Goal: Task Accomplishment & Management: Use online tool/utility

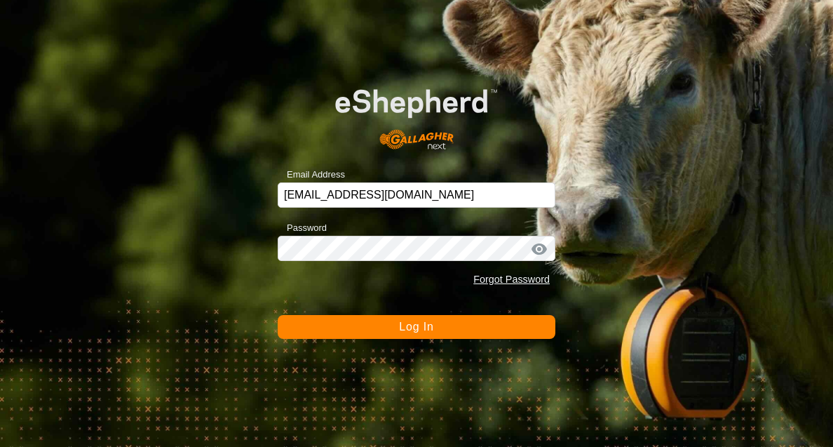
click at [411, 333] on button "Log In" at bounding box center [417, 327] width 278 height 24
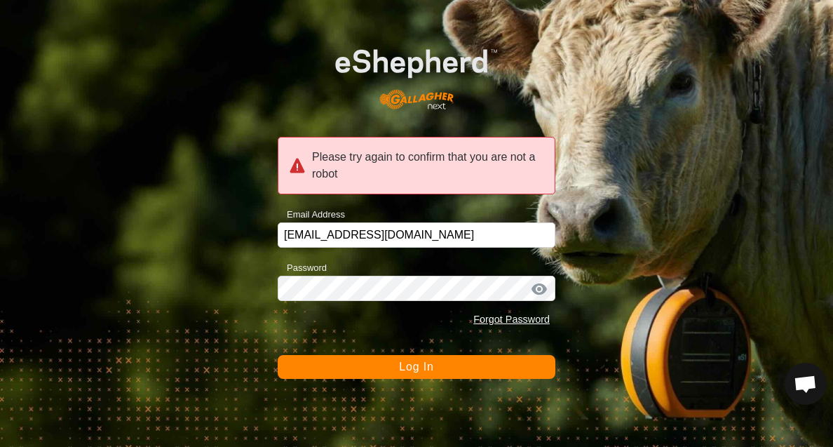
click at [411, 372] on span "Log In" at bounding box center [416, 366] width 34 height 12
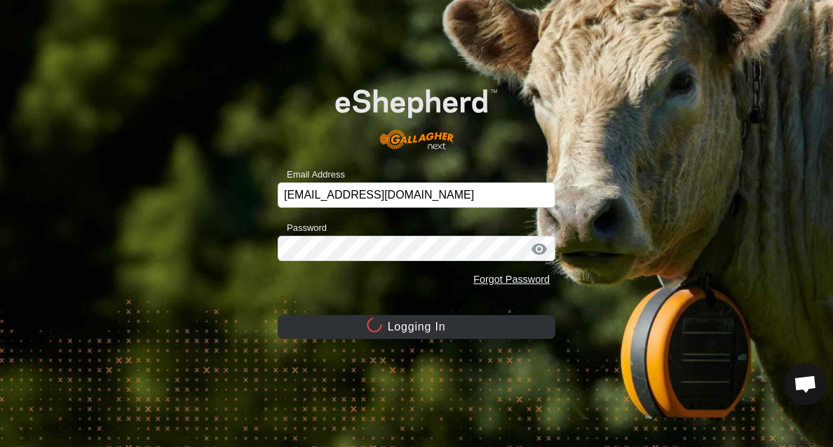
click at [400, 292] on div "Forgot Password" at bounding box center [417, 279] width 278 height 27
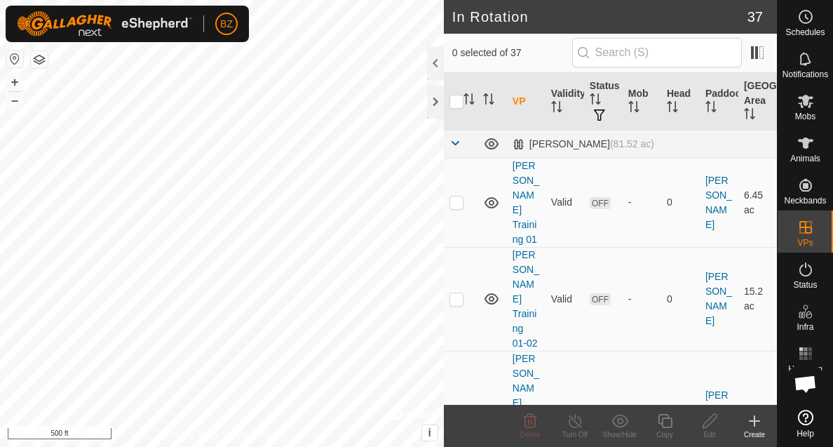
checkbox input "true"
click at [667, 424] on icon at bounding box center [665, 420] width 18 height 17
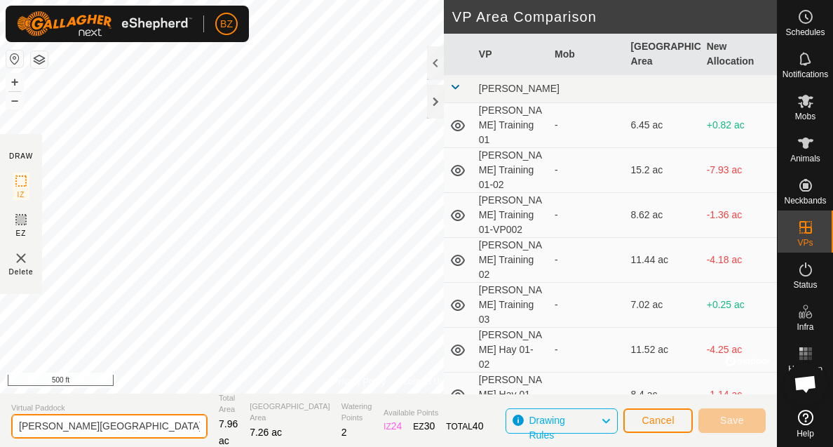
click at [165, 424] on input "Campbell West Pond 01-VP001" at bounding box center [109, 426] width 196 height 25
type input "Campbell West Pond 02"
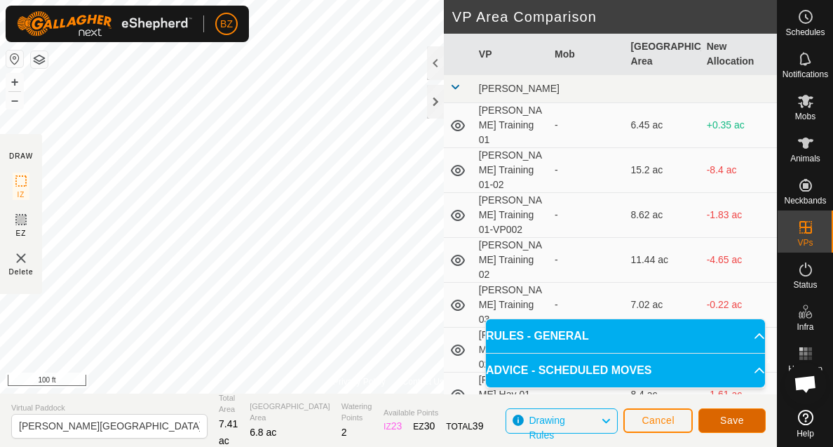
click at [726, 426] on button "Save" at bounding box center [731, 420] width 67 height 25
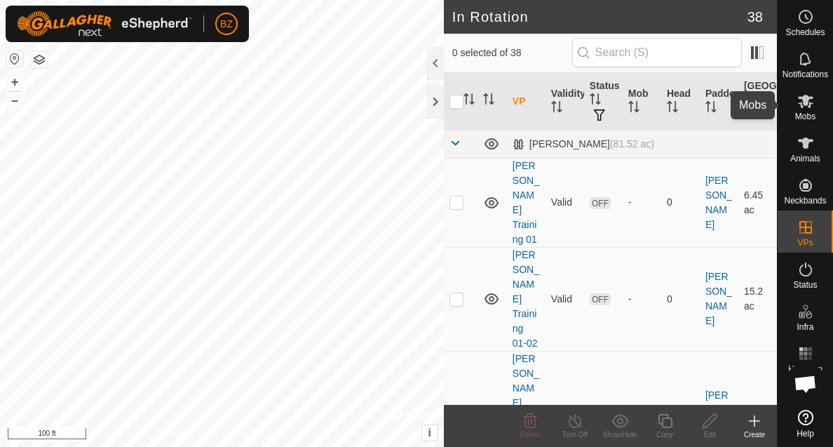
click at [803, 112] on span "Mobs" at bounding box center [805, 116] width 20 height 8
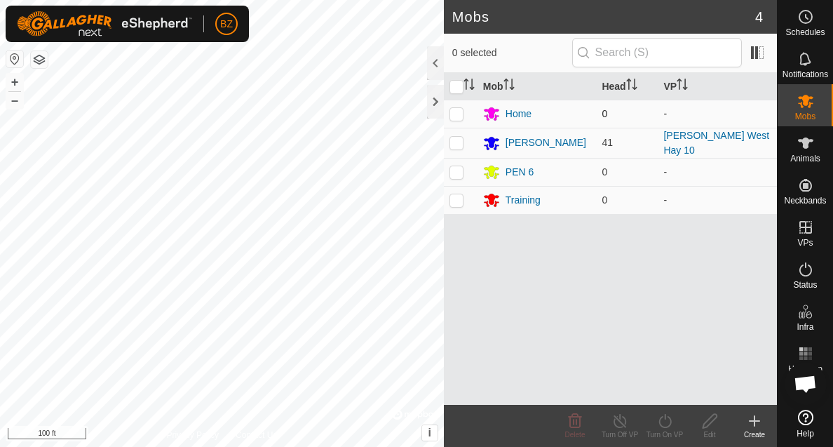
click at [458, 114] on p-checkbox at bounding box center [456, 113] width 14 height 11
click at [457, 114] on p-checkbox at bounding box center [456, 113] width 14 height 11
checkbox input "false"
click at [455, 141] on div "BZ Schedules Notifications Mobs Animals Neckbands VPs Status Infra Heatmap Help…" at bounding box center [416, 223] width 833 height 447
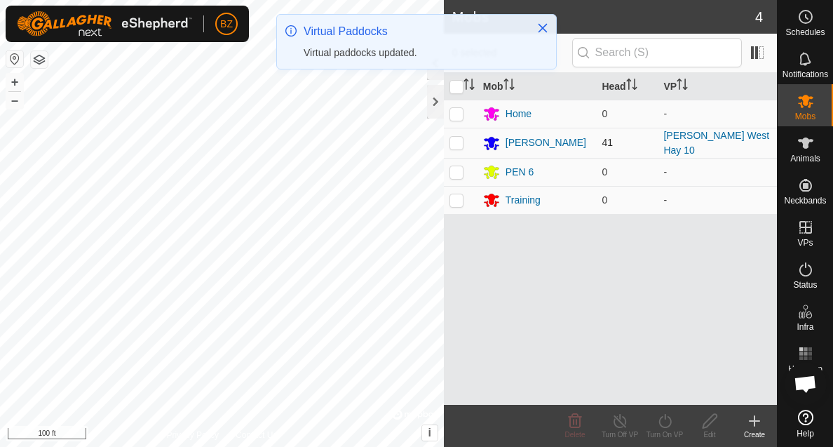
click at [462, 142] on p-checkbox at bounding box center [456, 142] width 14 height 11
checkbox input "true"
click at [621, 418] on icon at bounding box center [620, 420] width 18 height 17
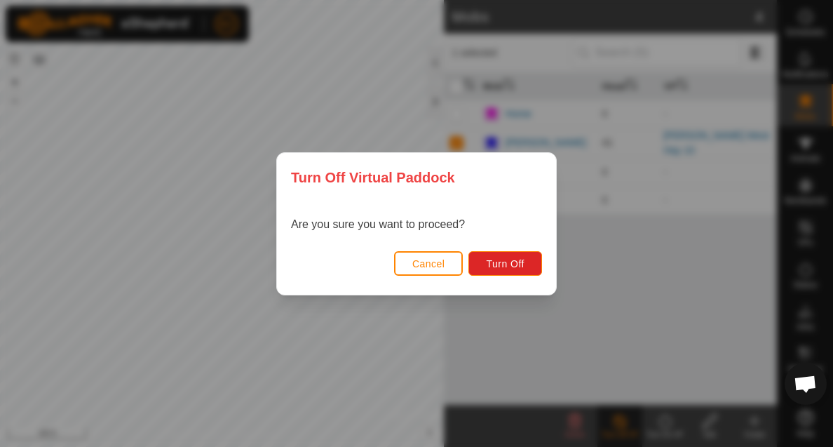
click at [437, 264] on span "Cancel" at bounding box center [428, 263] width 33 height 11
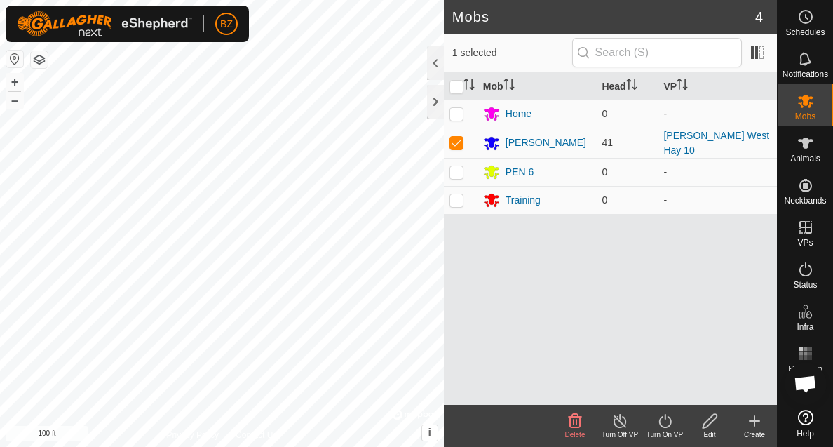
click at [657, 419] on icon at bounding box center [665, 420] width 18 height 17
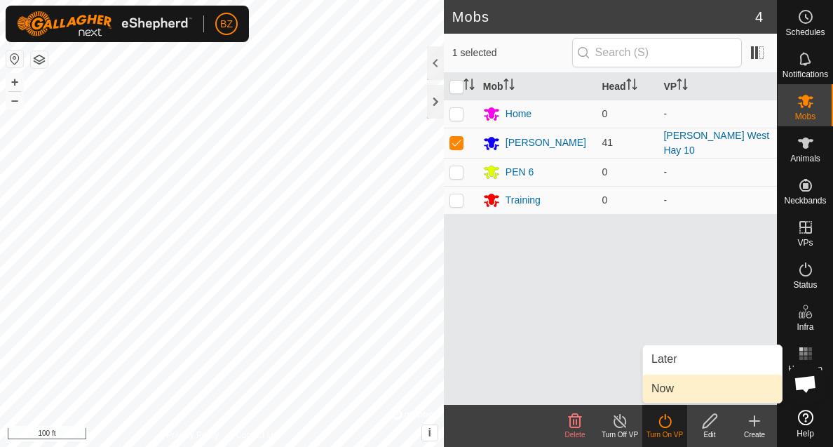
click at [667, 384] on link "Now" at bounding box center [712, 388] width 139 height 28
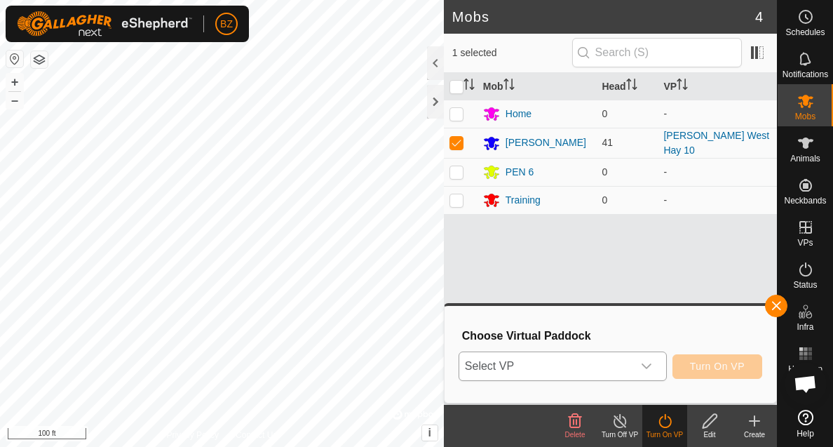
click at [577, 360] on span "Select VP" at bounding box center [545, 366] width 173 height 28
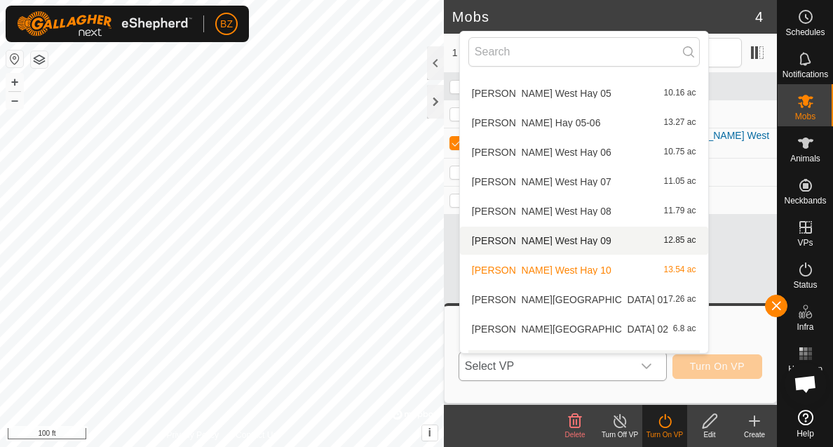
scroll to position [411, 0]
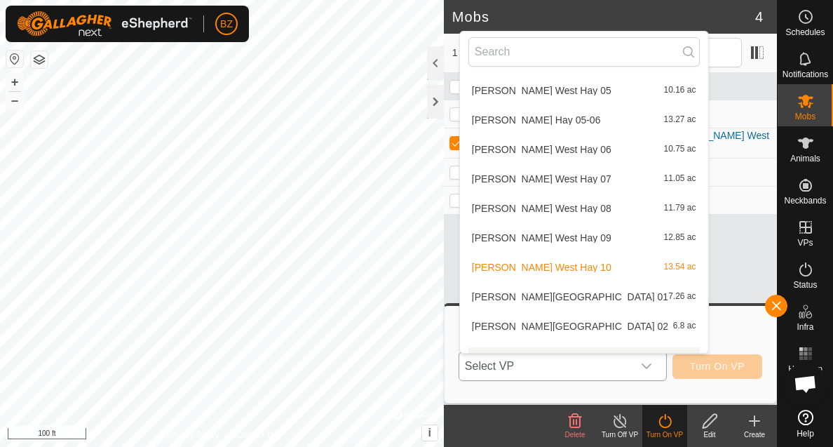
click at [545, 323] on li "Campbell West Pond 02 6.8 ac" at bounding box center [584, 326] width 248 height 28
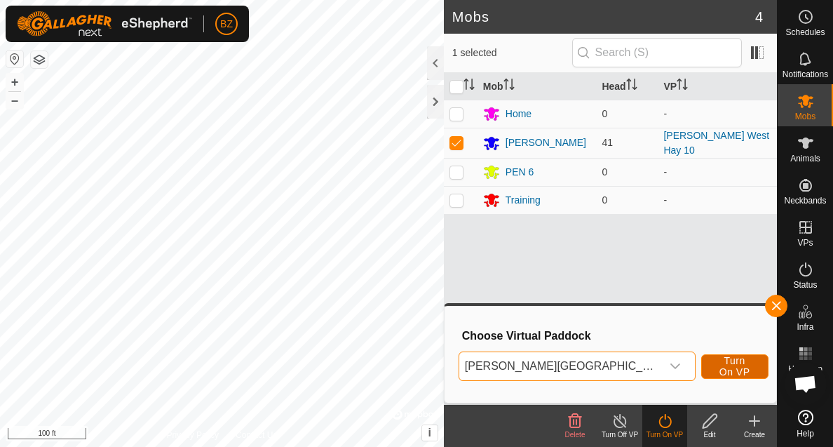
click at [719, 365] on span "Turn On VP" at bounding box center [735, 366] width 32 height 22
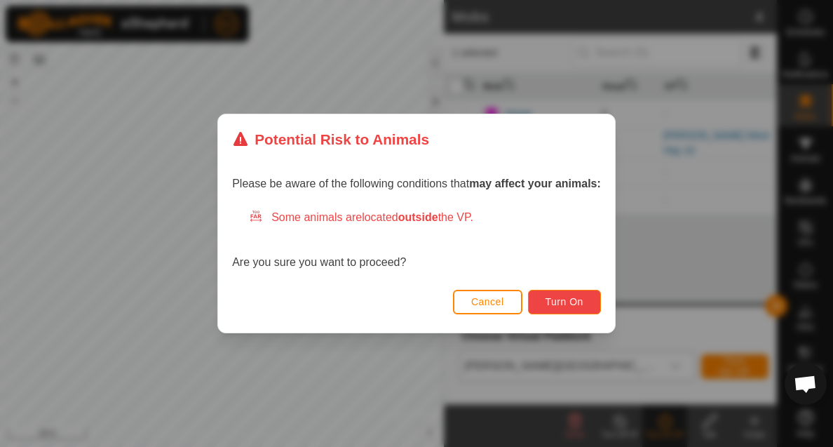
click at [550, 297] on span "Turn On" at bounding box center [564, 301] width 38 height 11
